Goal: Task Accomplishment & Management: Complete application form

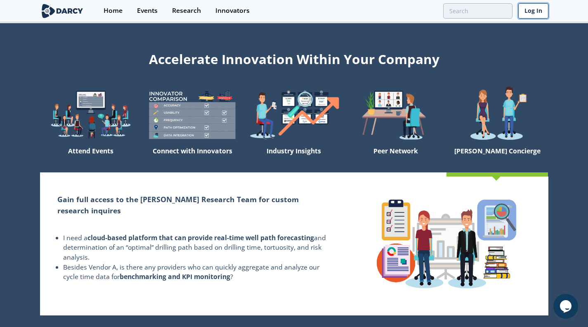
click at [534, 10] on link "Log In" at bounding box center [534, 10] width 30 height 15
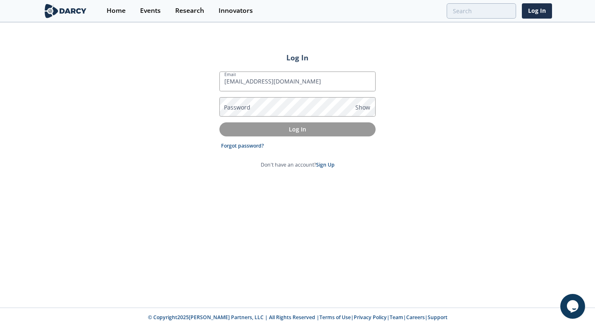
type input "[EMAIL_ADDRESS][DOMAIN_NAME]"
click at [247, 104] on label "Password" at bounding box center [237, 107] width 26 height 9
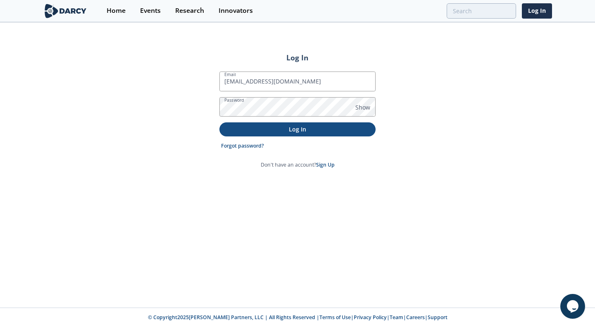
click at [295, 129] on p "Log In" at bounding box center [297, 129] width 145 height 9
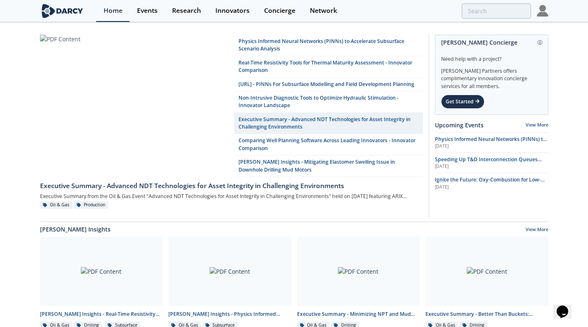
click at [544, 9] on img at bounding box center [543, 11] width 12 height 12
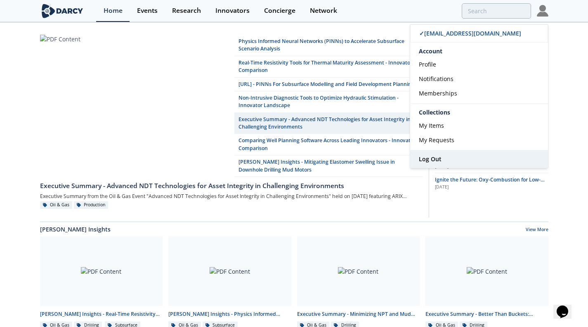
click at [441, 158] on link "Log Out" at bounding box center [479, 158] width 138 height 17
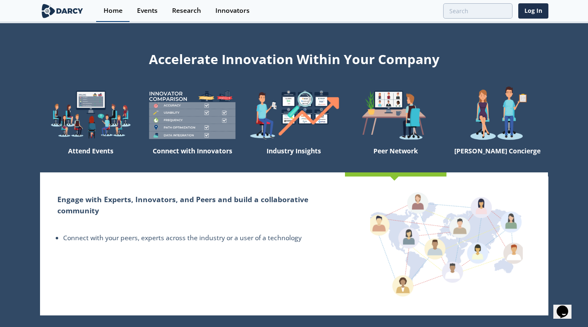
click at [115, 10] on div "Home" at bounding box center [113, 10] width 19 height 7
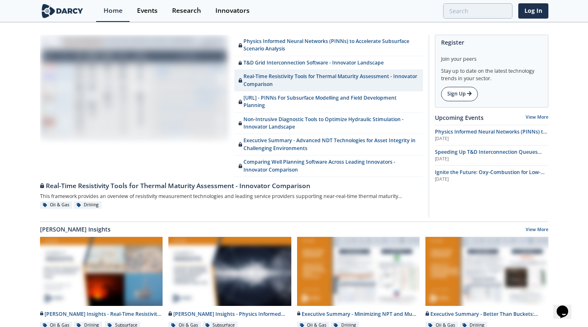
click at [453, 89] on link "Sign Up" at bounding box center [459, 94] width 37 height 14
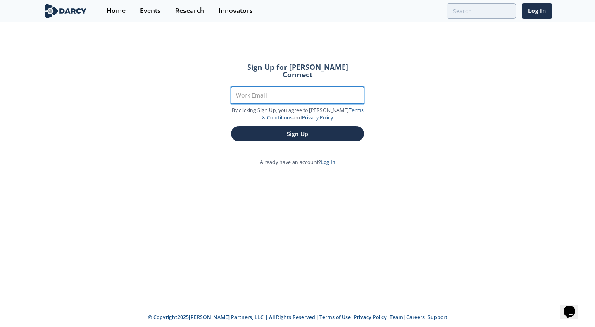
click at [269, 87] on input "Work Email" at bounding box center [297, 95] width 133 height 17
click at [287, 89] on input "knorthcutt@diaomndbackenergy.com" at bounding box center [297, 95] width 133 height 17
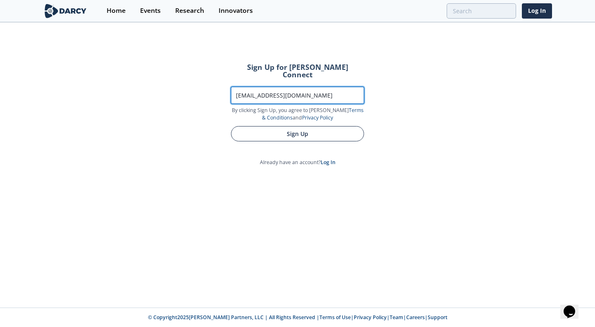
type input "knorthcutt@diamondbackenergy.com"
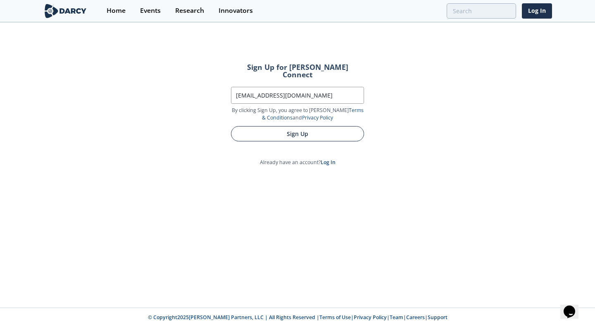
click at [313, 129] on button "Sign Up" at bounding box center [297, 133] width 133 height 15
click at [301, 126] on button "Sign Up" at bounding box center [297, 133] width 133 height 15
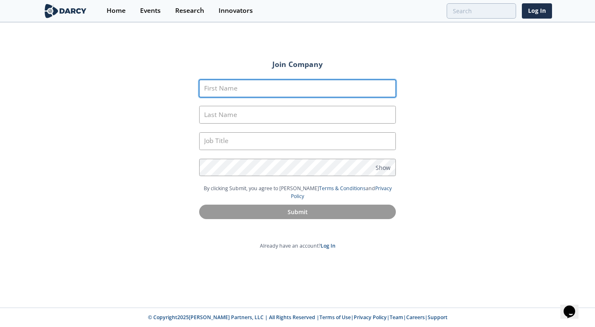
click at [244, 88] on input "First Name" at bounding box center [297, 89] width 197 height 18
type input "Kevin"
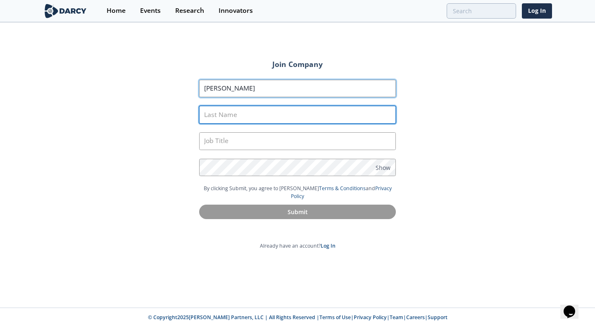
type input "Northcutt"
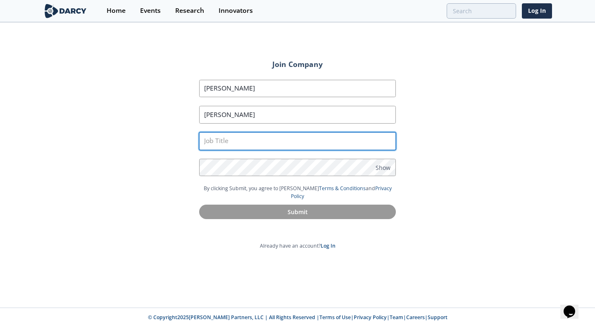
click at [257, 143] on input "text" at bounding box center [297, 141] width 197 height 18
type input "HS Director"
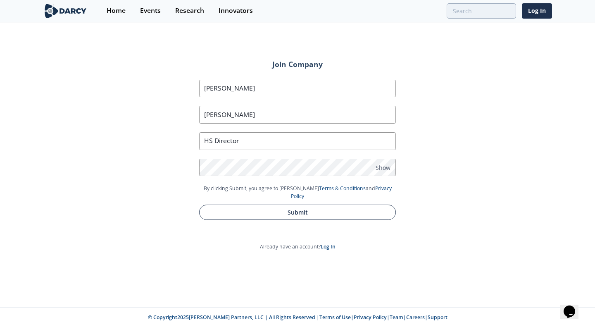
click at [323, 204] on button "Submit" at bounding box center [297, 211] width 197 height 15
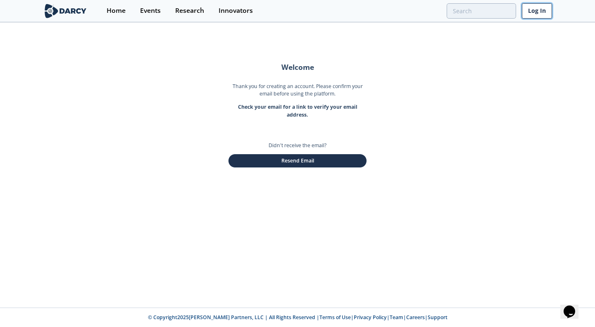
click at [531, 11] on link "Log In" at bounding box center [537, 10] width 30 height 15
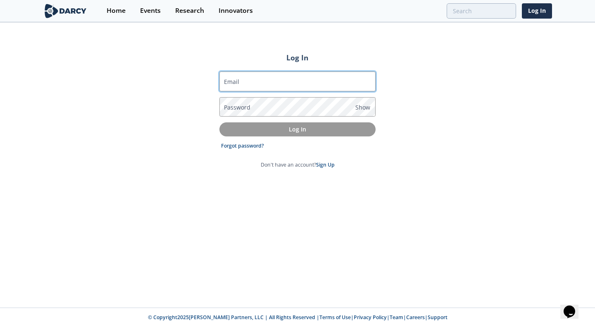
click at [261, 81] on input "Email" at bounding box center [297, 81] width 156 height 20
type input "knorthcutt@diamondbackenergy.com"
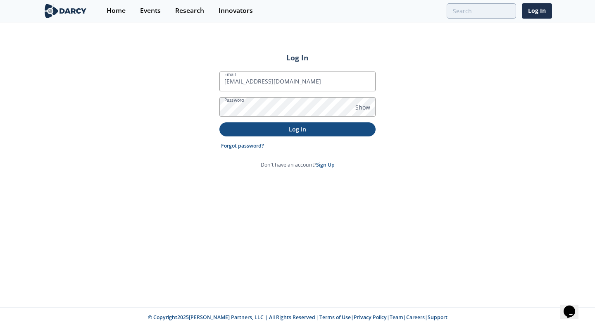
click at [286, 126] on p "Log In" at bounding box center [297, 129] width 145 height 9
